Goal: Check status: Check status

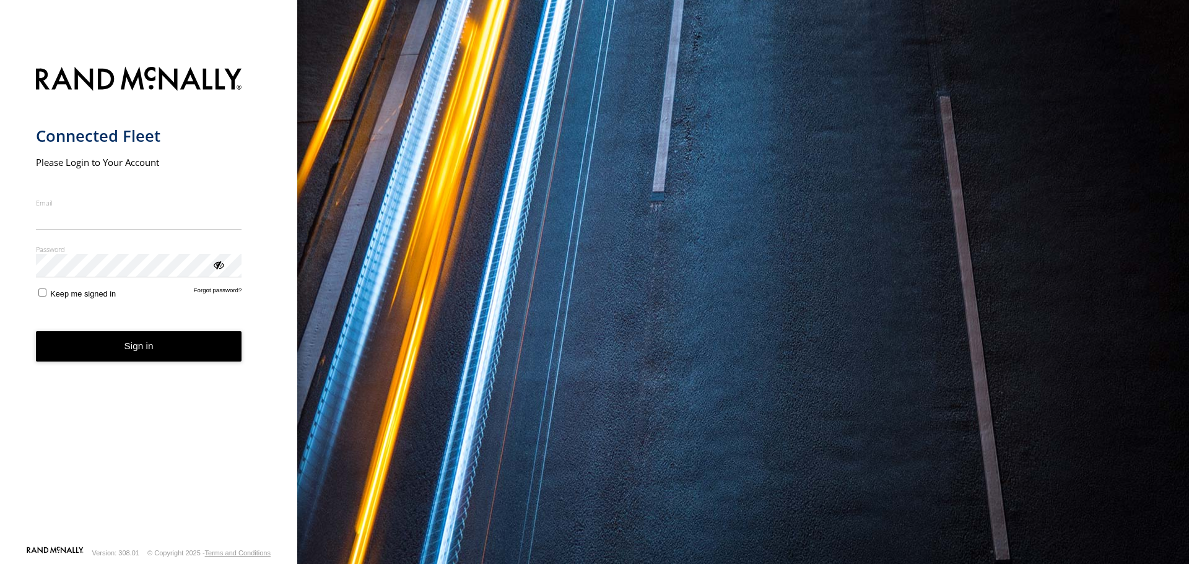
type input "**********"
click at [98, 361] on button "Sign in" at bounding box center [139, 346] width 206 height 30
click at [113, 349] on button "Sign in" at bounding box center [139, 346] width 206 height 30
click at [39, 287] on label "Keep me signed in" at bounding box center [76, 293] width 81 height 12
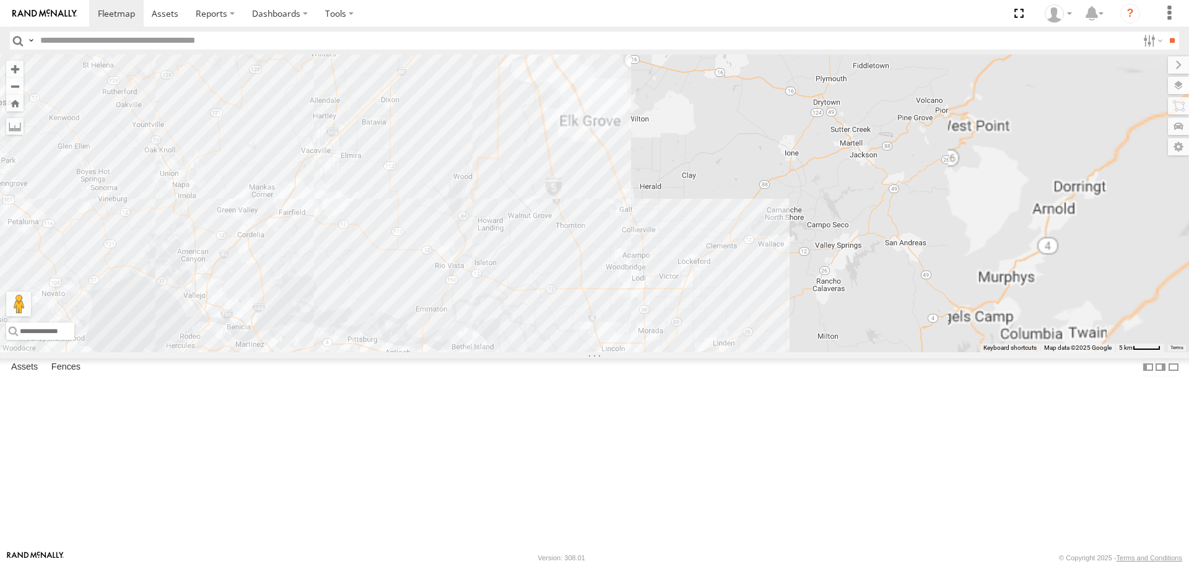
drag, startPoint x: 709, startPoint y: 157, endPoint x: 745, endPoint y: 321, distance: 168.0
click at [745, 321] on div "W-11" at bounding box center [594, 202] width 1189 height 297
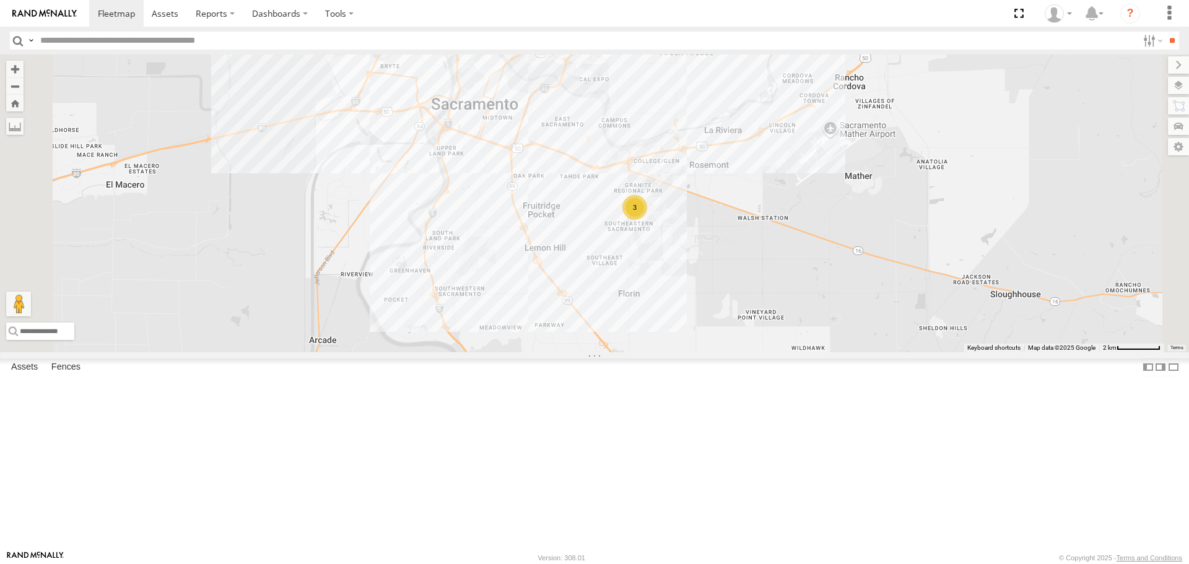
click at [647, 220] on div "3" at bounding box center [634, 207] width 25 height 25
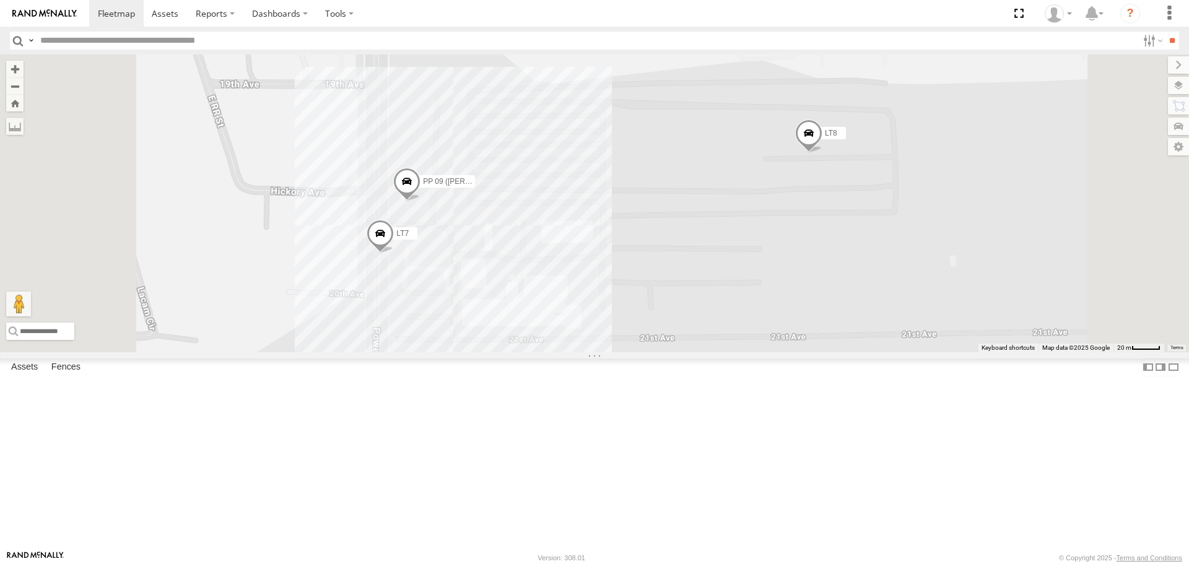
click at [420, 202] on span at bounding box center [406, 184] width 27 height 33
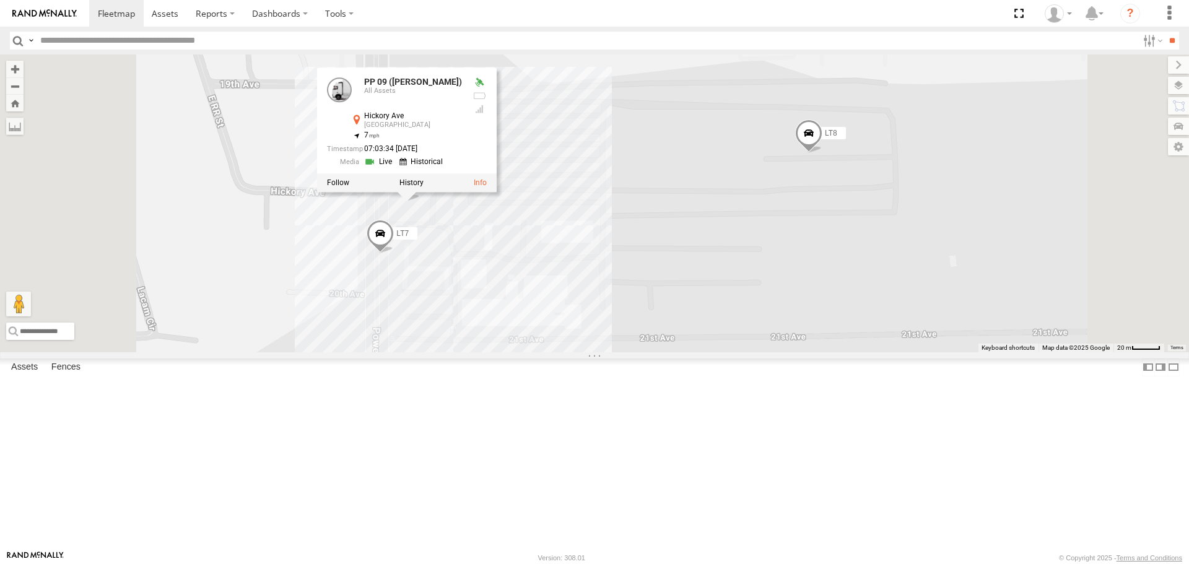
click at [396, 168] on link at bounding box center [380, 162] width 32 height 12
